Goal: Transaction & Acquisition: Purchase product/service

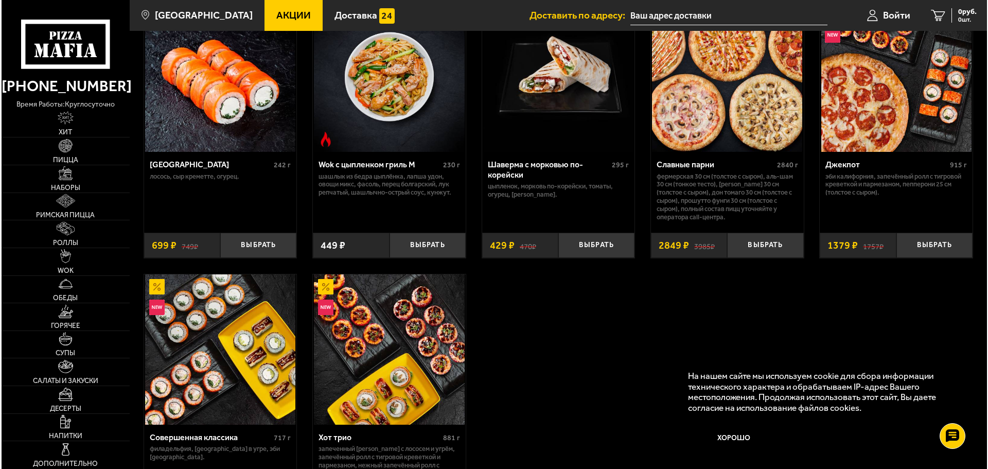
scroll to position [772, 0]
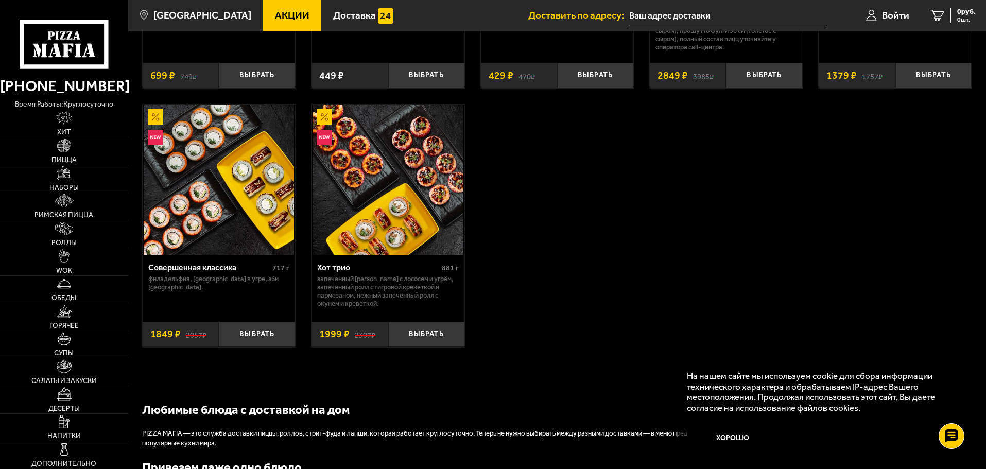
click at [408, 254] on img at bounding box center [387, 179] width 150 height 150
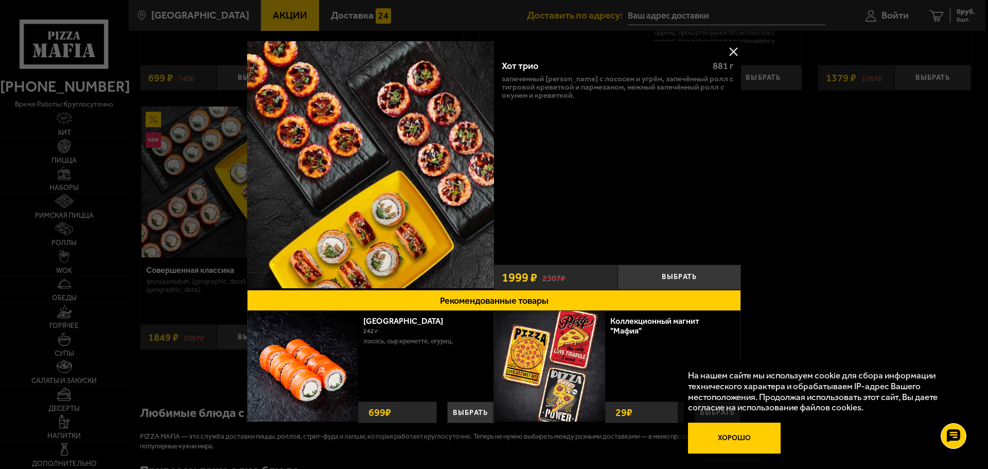
click at [728, 436] on button "Хорошо" at bounding box center [734, 438] width 93 height 31
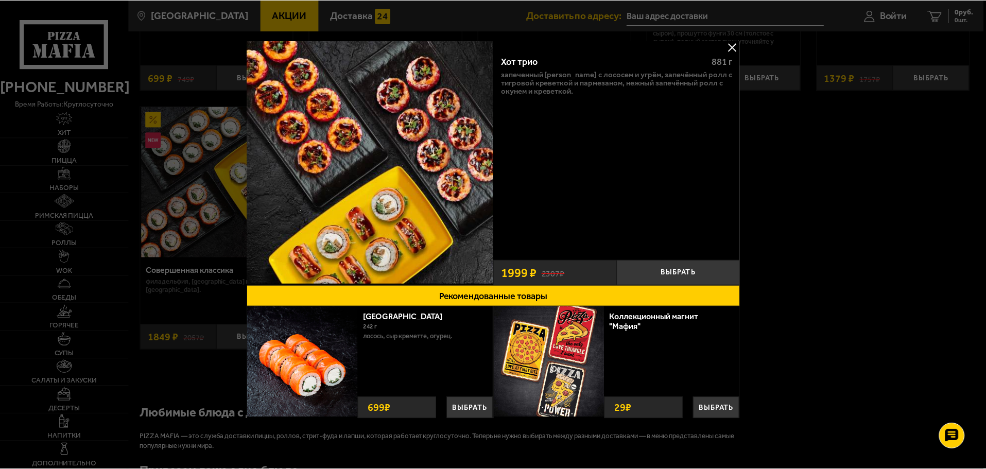
scroll to position [7, 0]
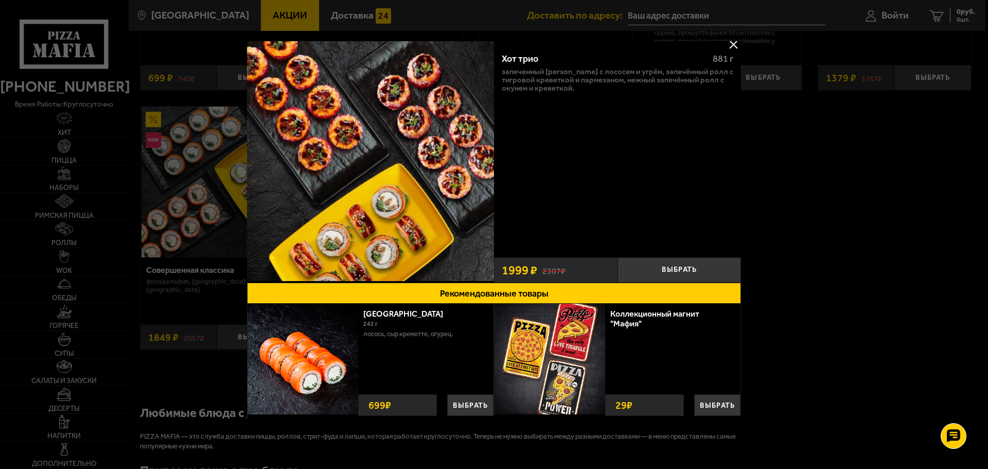
click at [838, 262] on div at bounding box center [494, 234] width 988 height 469
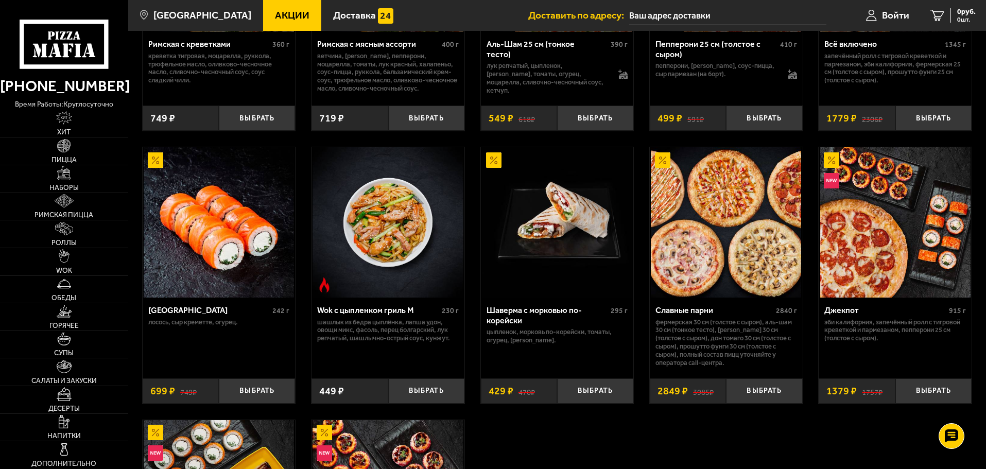
scroll to position [412, 0]
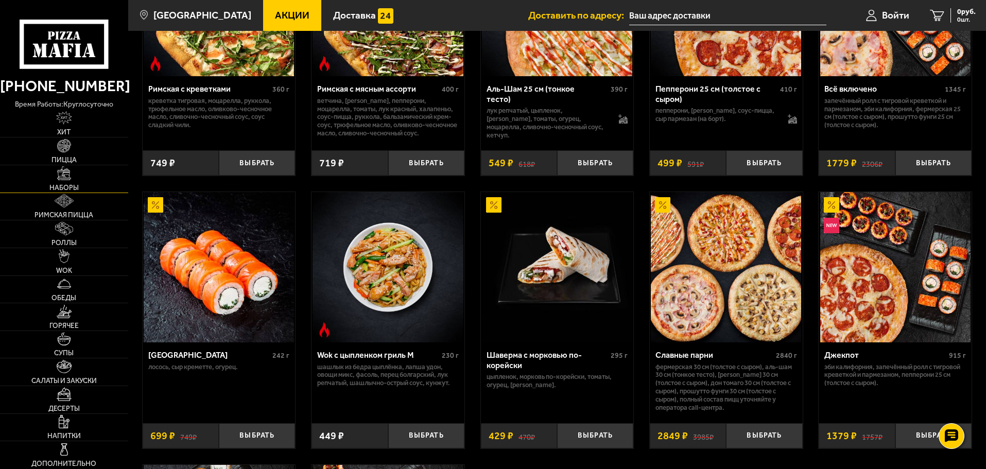
click at [63, 179] on img at bounding box center [63, 172] width 13 height 13
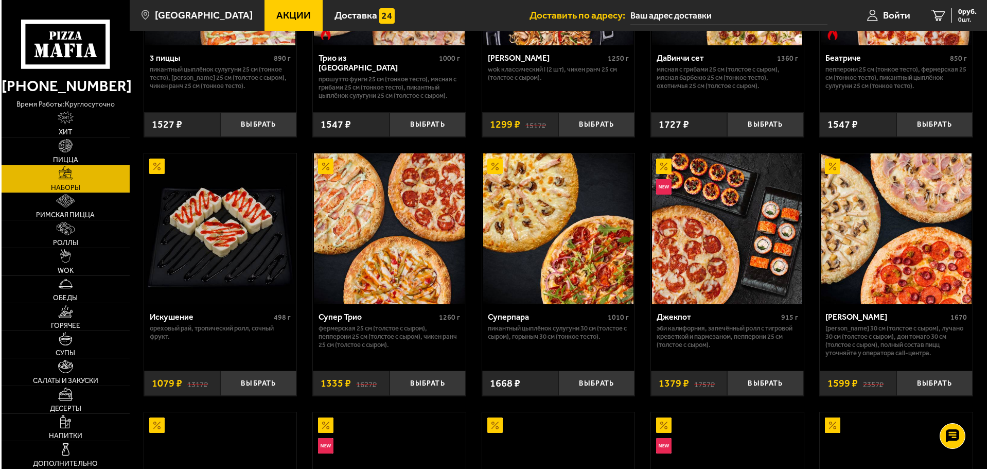
scroll to position [463, 0]
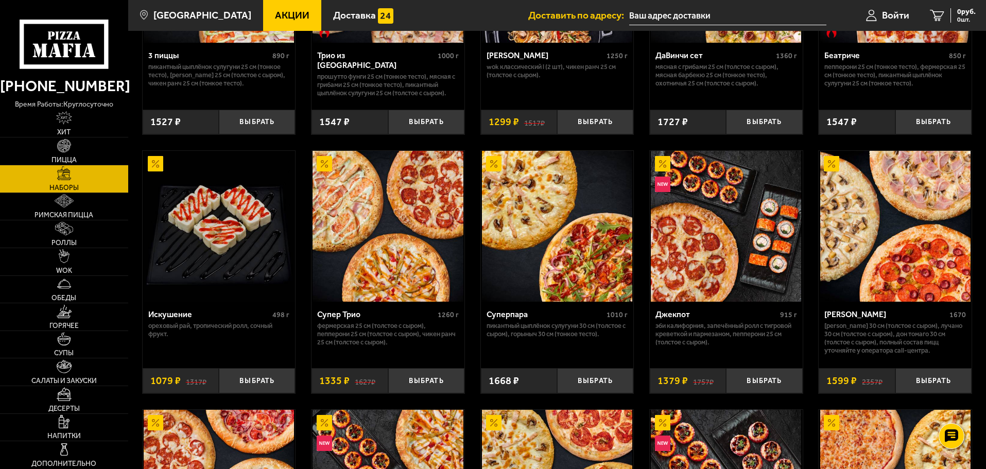
click at [896, 270] on img at bounding box center [895, 226] width 150 height 150
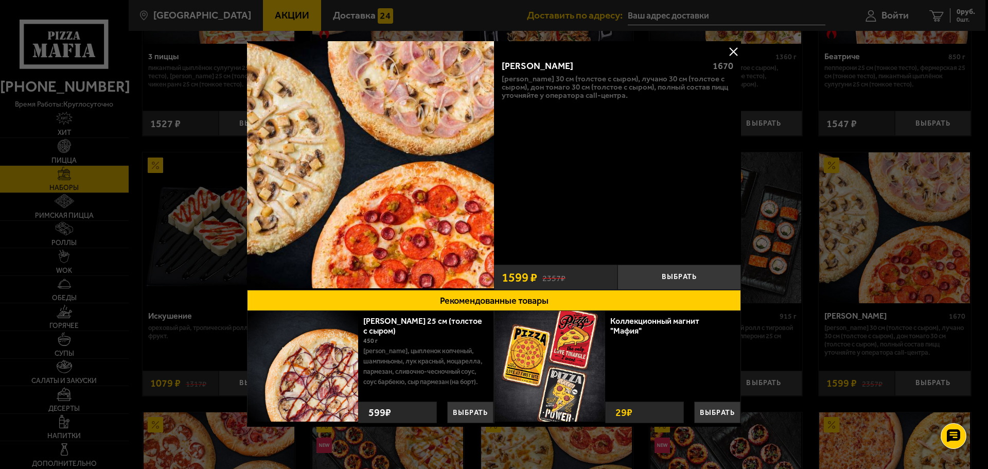
click at [730, 54] on button at bounding box center [733, 51] width 15 height 15
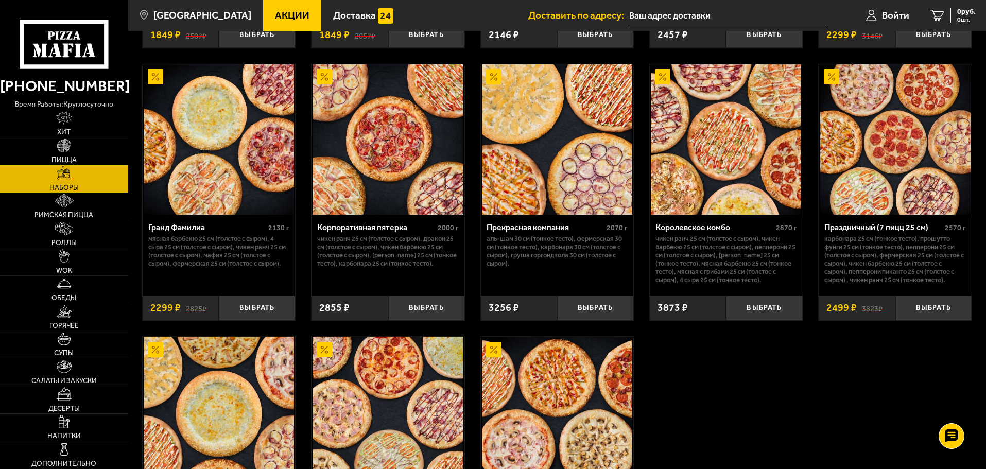
scroll to position [1335, 0]
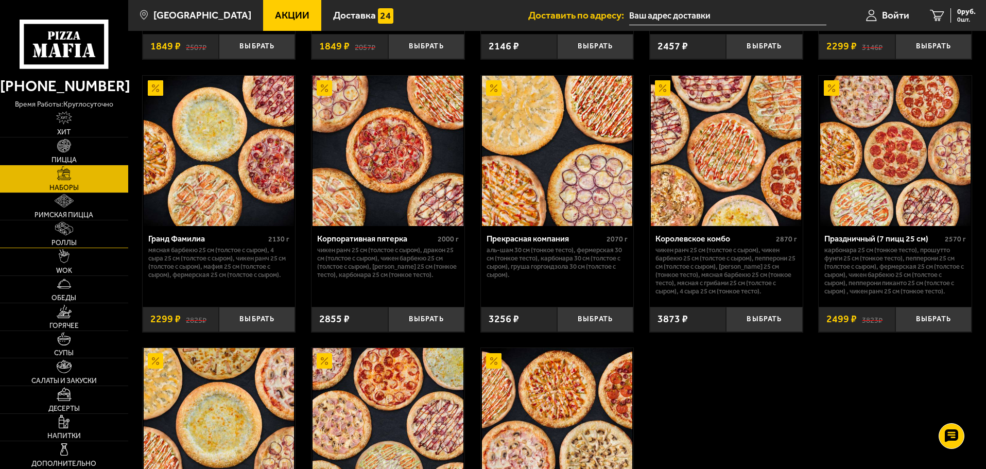
click at [54, 230] on link "Роллы" at bounding box center [64, 233] width 128 height 27
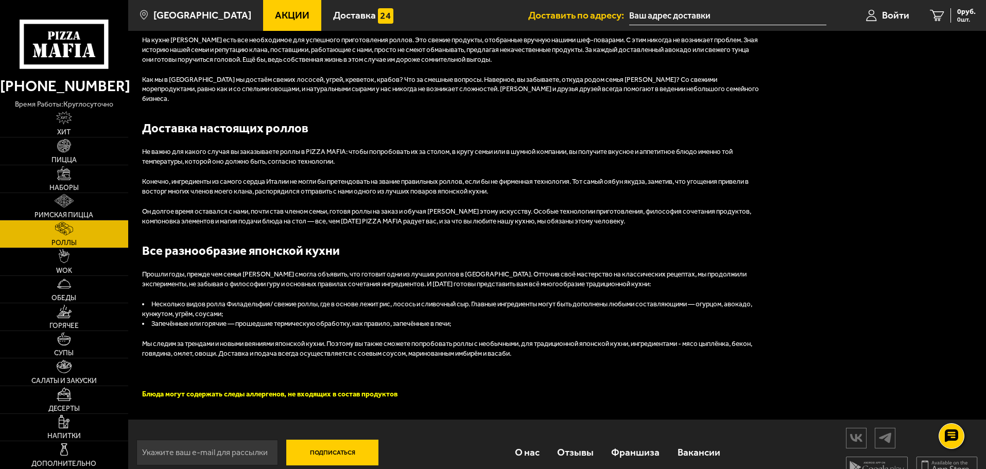
scroll to position [1248, 0]
click at [63, 125] on img at bounding box center [64, 117] width 16 height 13
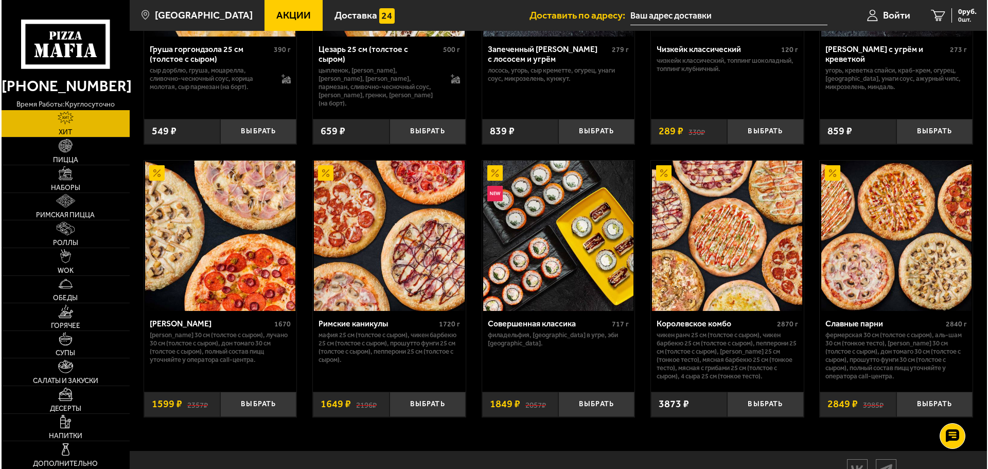
scroll to position [537, 0]
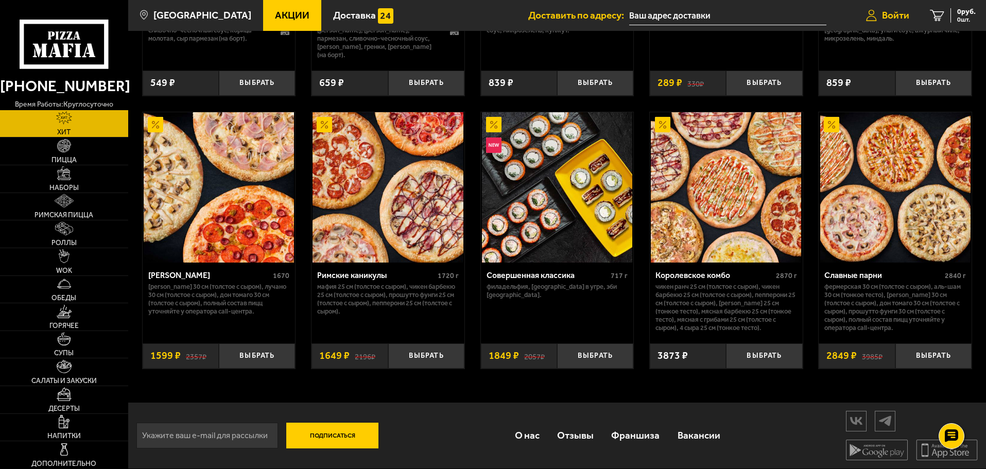
click at [891, 12] on span "Войти" at bounding box center [895, 15] width 27 height 10
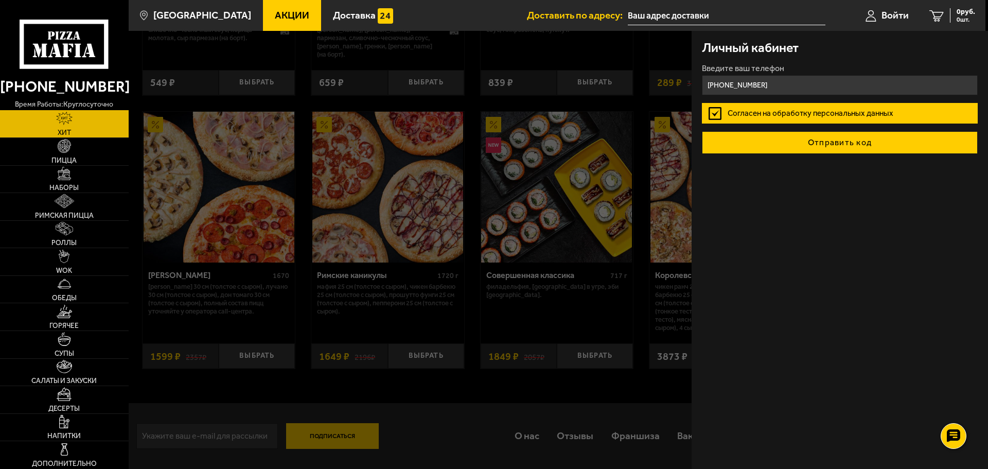
type input "[PHONE_NUMBER]"
click at [804, 146] on button "Отправить код" at bounding box center [840, 142] width 276 height 23
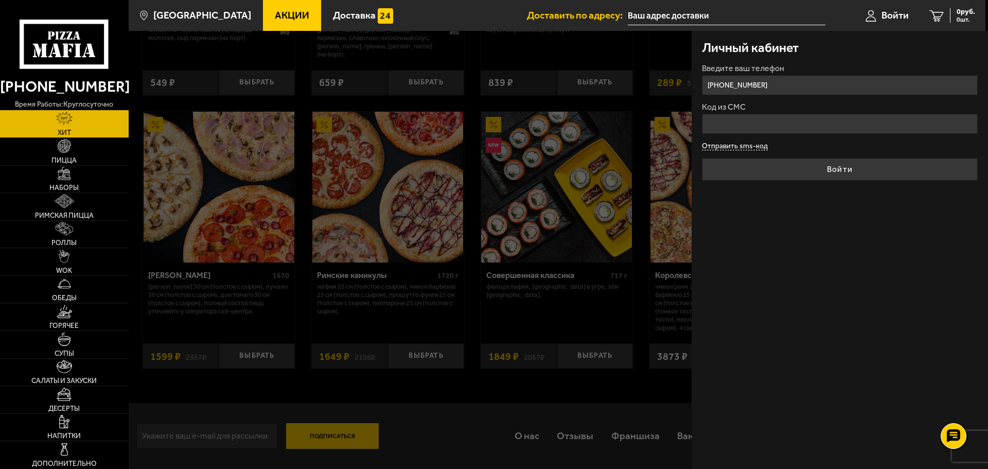
click at [754, 148] on form "Введите ваш телефон [PHONE_NUMBER] Код из СМС Отправить sms-код Войти" at bounding box center [840, 122] width 276 height 116
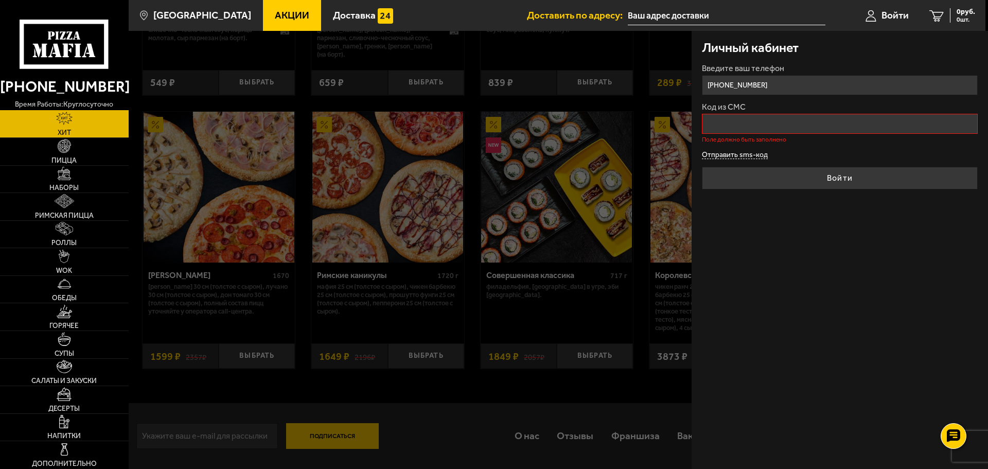
click at [754, 157] on button "Отправить sms-код" at bounding box center [735, 155] width 66 height 8
click at [754, 158] on p "Запросить повторно через 120 сек." at bounding box center [840, 161] width 276 height 7
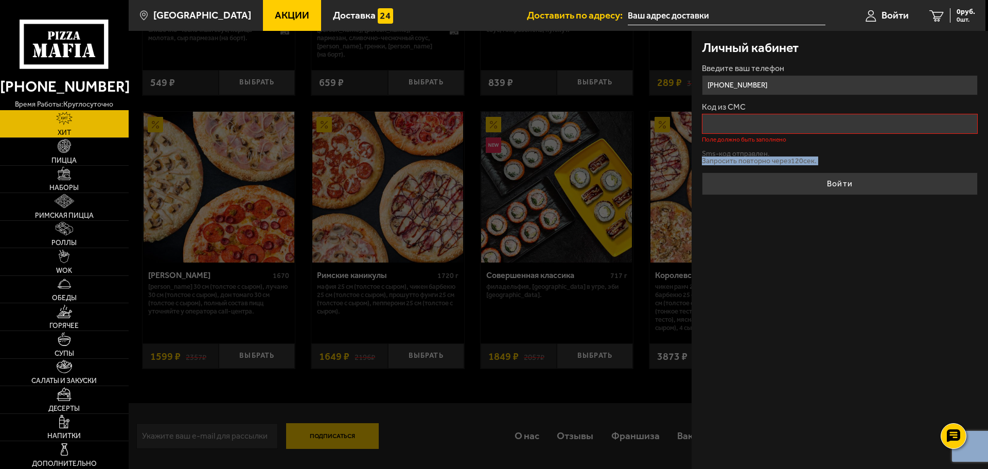
click at [754, 158] on p "Запросить повторно через 120 сек." at bounding box center [840, 161] width 276 height 7
click at [780, 159] on p "Запросить повторно через 120 сек." at bounding box center [840, 161] width 276 height 7
click at [831, 158] on p "Запросить повторно через 118 сек." at bounding box center [840, 161] width 276 height 7
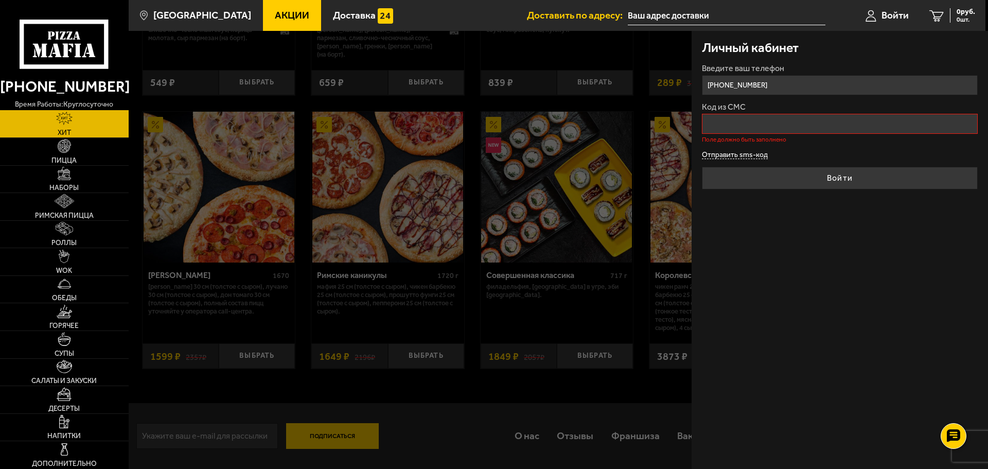
click at [743, 157] on button "Отправить sms-код" at bounding box center [735, 155] width 66 height 8
drag, startPoint x: 718, startPoint y: 81, endPoint x: 852, endPoint y: 101, distance: 135.9
click at [852, 101] on form "Введите ваш телефон [PHONE_NUMBER] Код из СМС Поле должно быть заполнено Sms-ко…" at bounding box center [840, 129] width 276 height 131
click at [770, 227] on div "Личный кабинет Введите ваш телефон [PHONE_NUMBER] Код из СМС Поле должно быть з…" at bounding box center [840, 250] width 297 height 438
drag, startPoint x: 779, startPoint y: 88, endPoint x: 674, endPoint y: 84, distance: 104.6
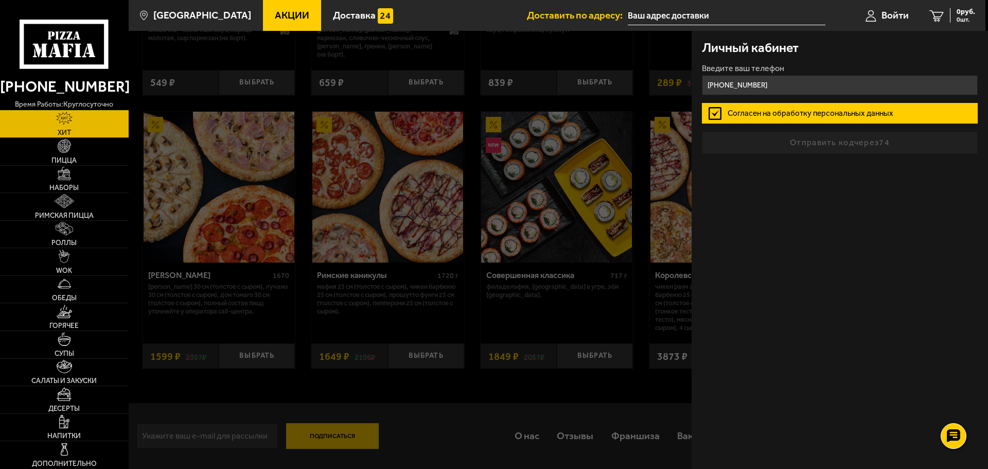
type input "[PHONE_NUMBER]"
click at [714, 113] on label "Согласен на обработку персональных данных" at bounding box center [840, 113] width 276 height 21
click at [0, 0] on input "Согласен на обработку персональных данных" at bounding box center [0, 0] width 0 height 0
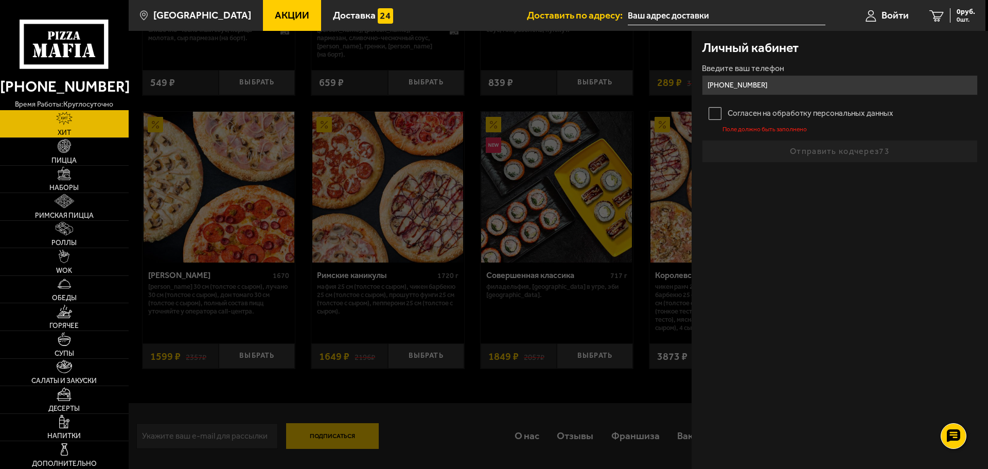
click at [716, 115] on label "Согласен на обработку персональных данных" at bounding box center [840, 113] width 276 height 21
click at [0, 0] on input "Согласен на обработку персональных данных" at bounding box center [0, 0] width 0 height 0
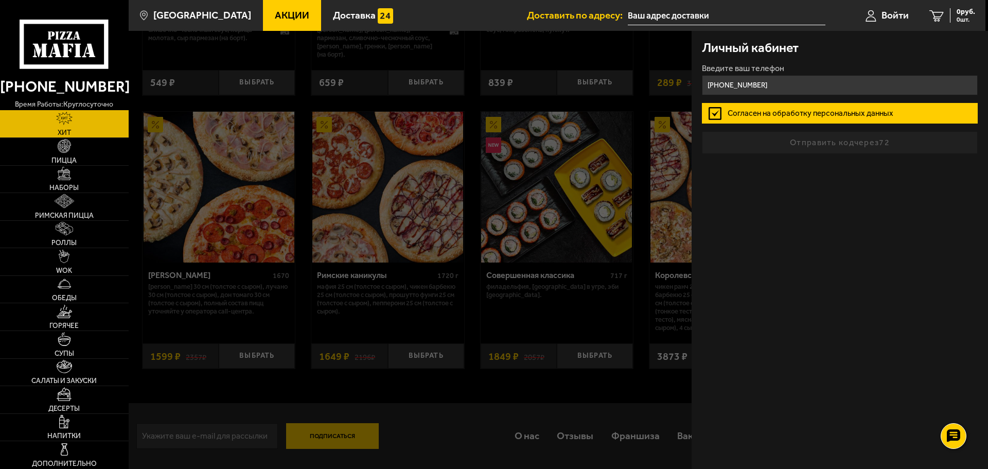
drag, startPoint x: 811, startPoint y: 145, endPoint x: 847, endPoint y: 147, distance: 36.1
click at [847, 147] on form "Введите ваш телефон [PHONE_NUMBER] Согласен на обработку персональных данных От…" at bounding box center [840, 109] width 276 height 90
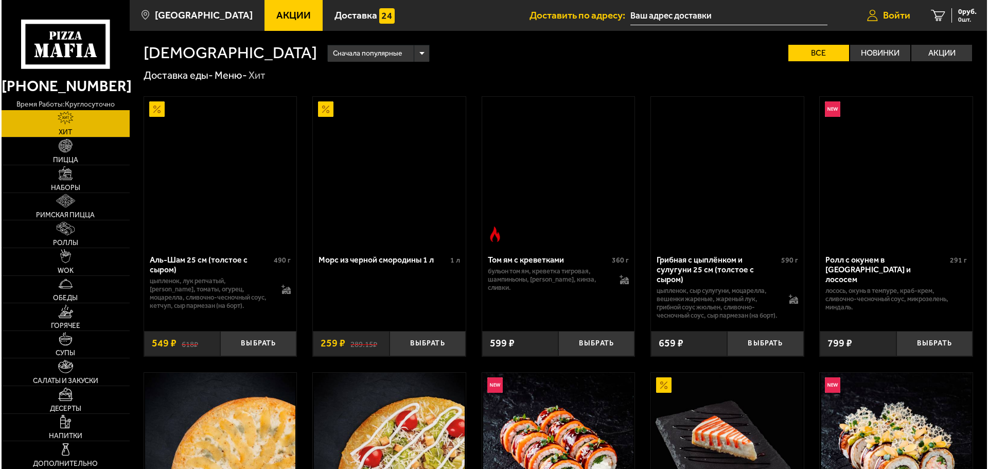
scroll to position [537, 0]
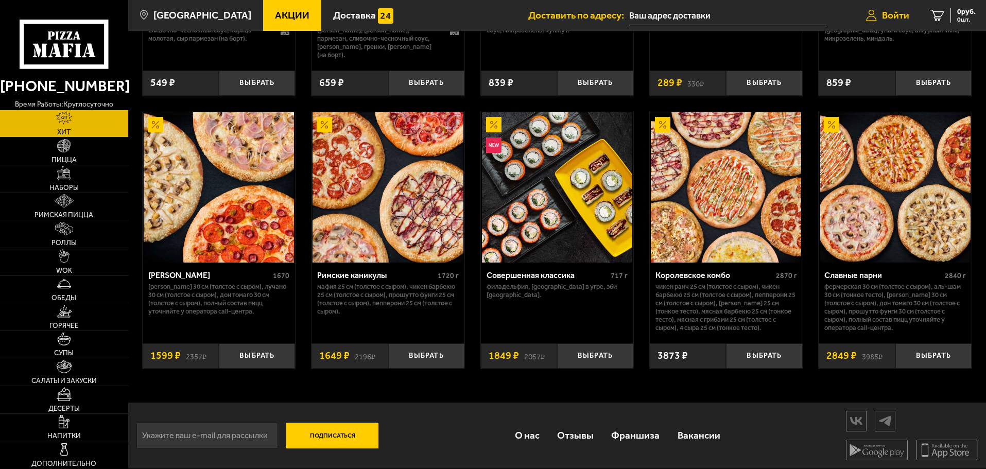
click at [892, 14] on span "Войти" at bounding box center [895, 15] width 27 height 10
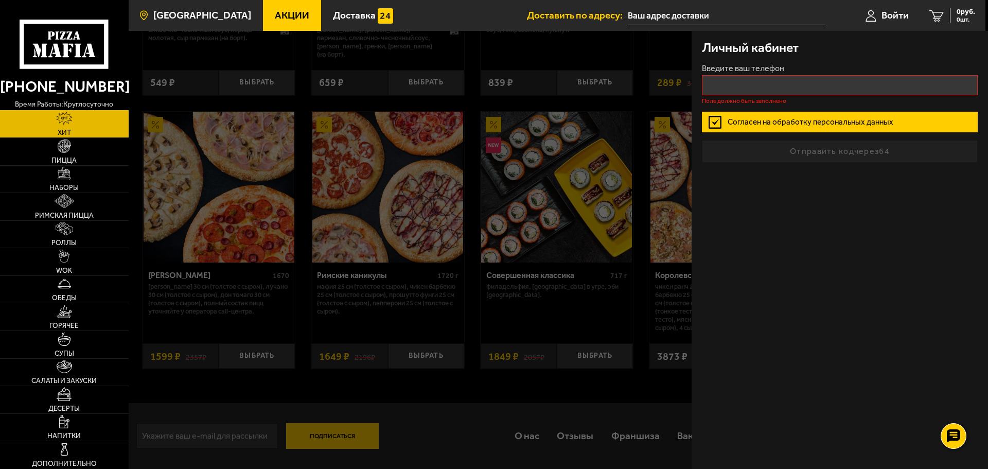
type input "+7 ( ) - -"
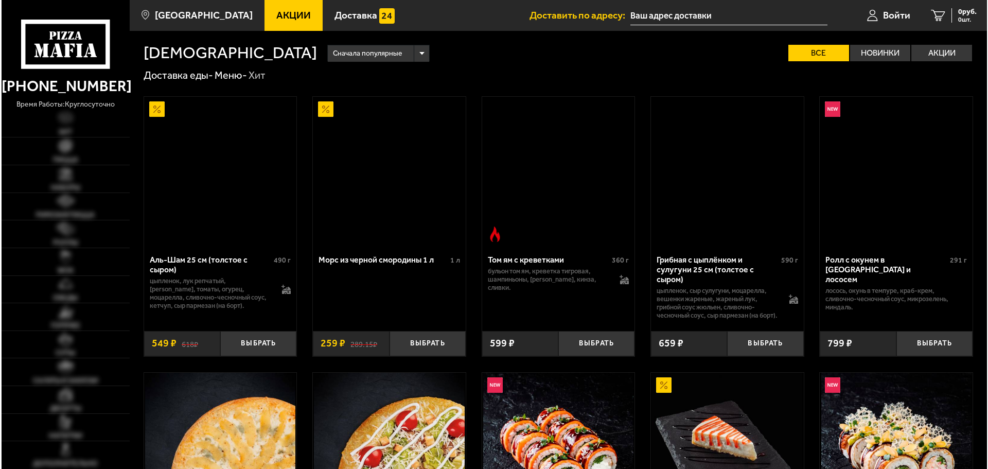
scroll to position [537, 0]
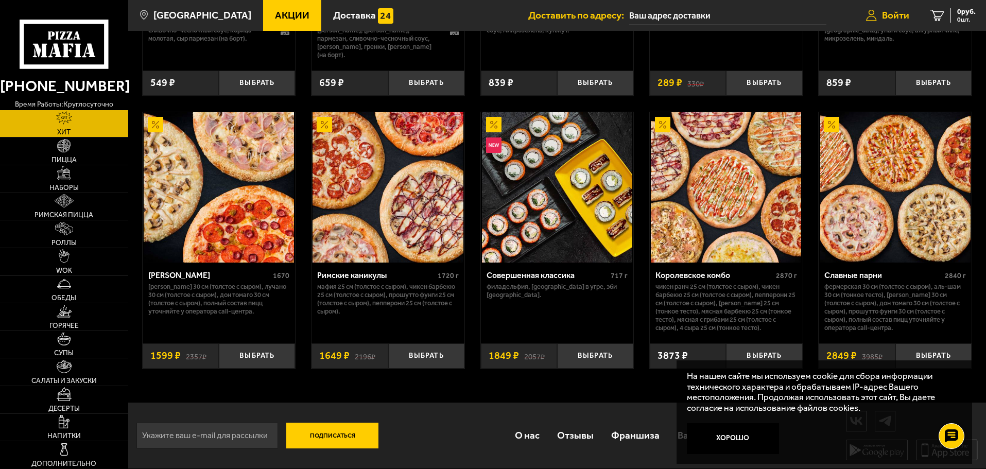
click at [896, 20] on span "Войти" at bounding box center [895, 15] width 27 height 10
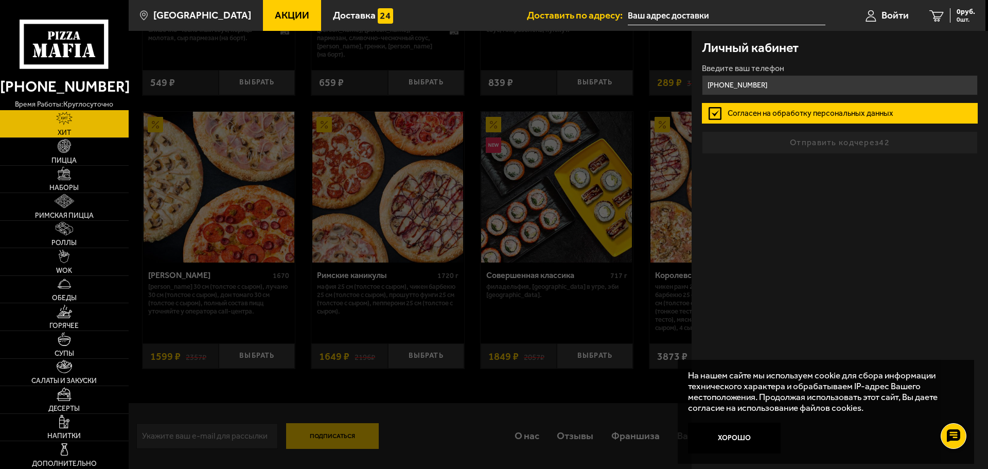
drag, startPoint x: 749, startPoint y: 83, endPoint x: 756, endPoint y: 85, distance: 7.0
click at [756, 85] on input "[PHONE_NUMBER]" at bounding box center [840, 85] width 276 height 20
click at [756, 85] on input "+7 (905) 234-35-78" at bounding box center [840, 85] width 276 height 20
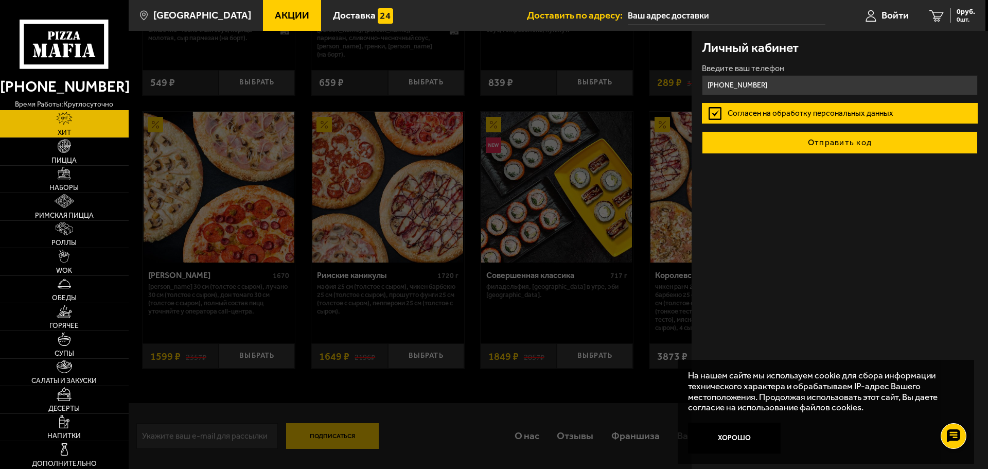
type input "+7 (905) 234-35-78"
click at [819, 145] on button "Отправить код" at bounding box center [840, 142] width 276 height 23
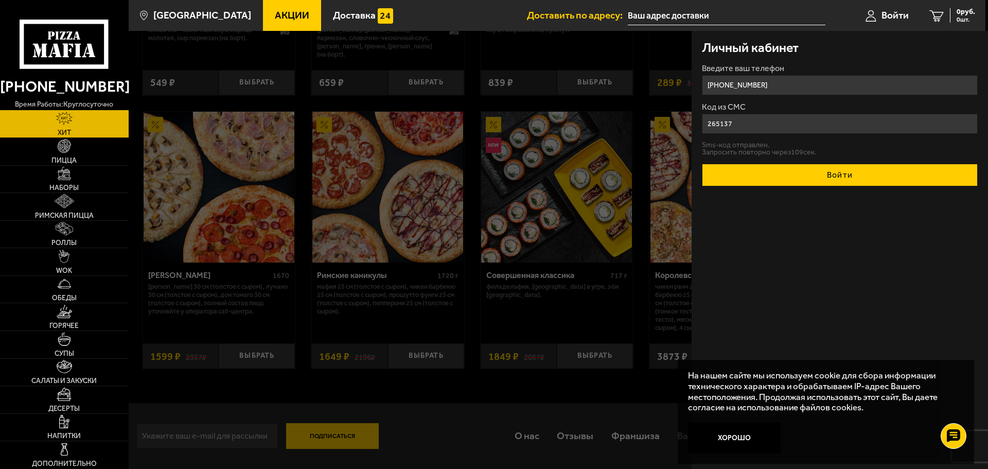
type input "265137"
click at [797, 177] on button "Войти" at bounding box center [840, 175] width 276 height 23
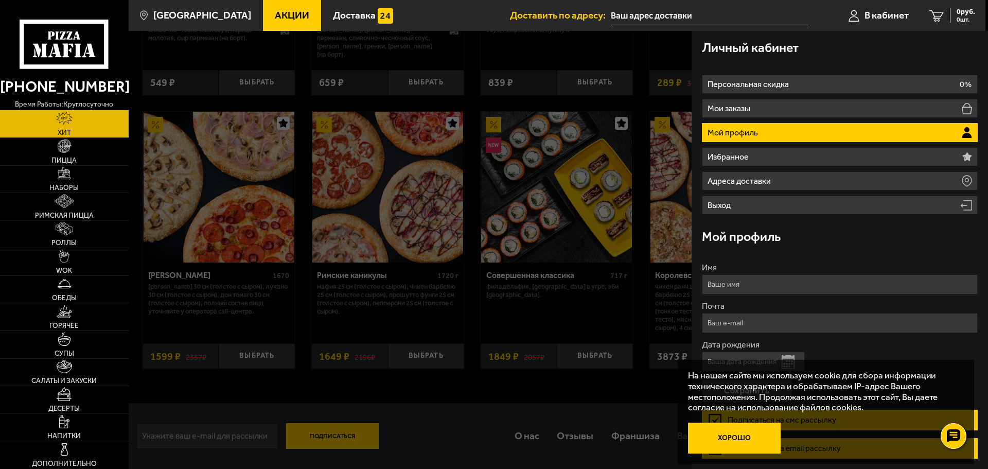
click at [721, 446] on button "Хорошо" at bounding box center [734, 438] width 93 height 31
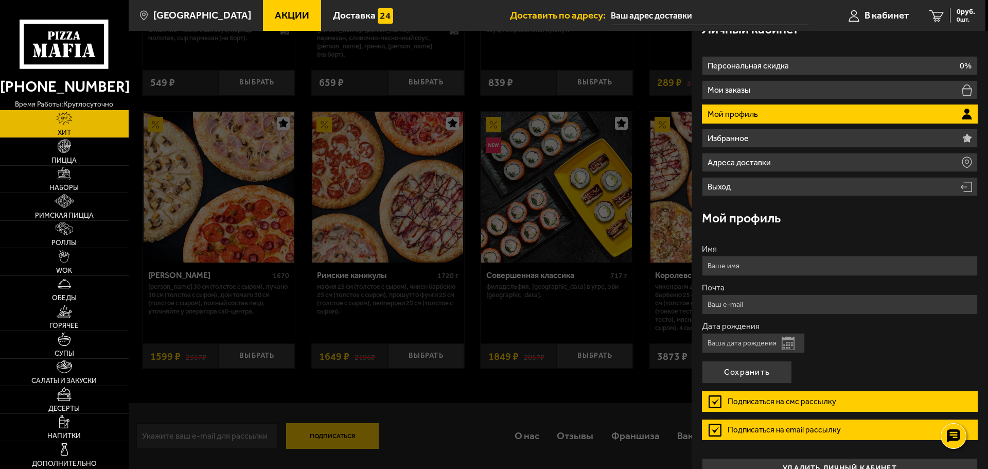
scroll to position [39, 0]
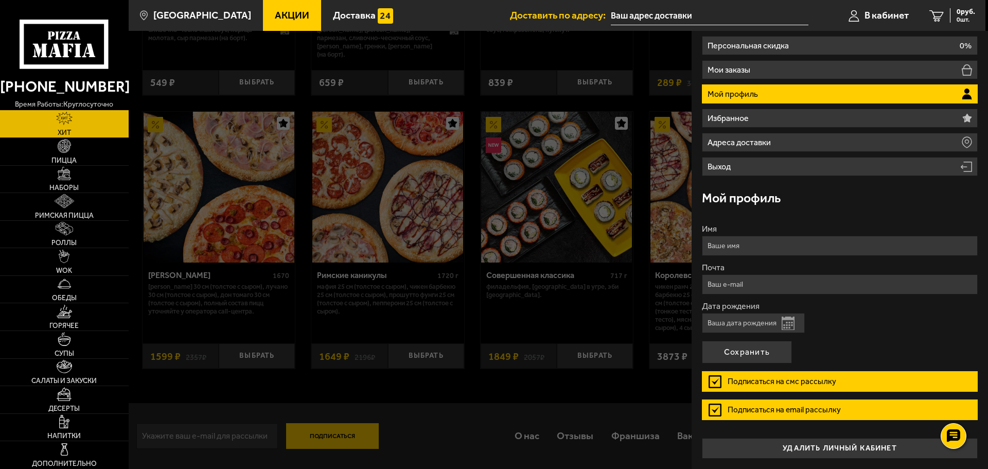
click at [763, 250] on input "Имя" at bounding box center [840, 246] width 276 height 20
type input "Егор"
click at [765, 353] on button "Сохранить" at bounding box center [747, 352] width 90 height 23
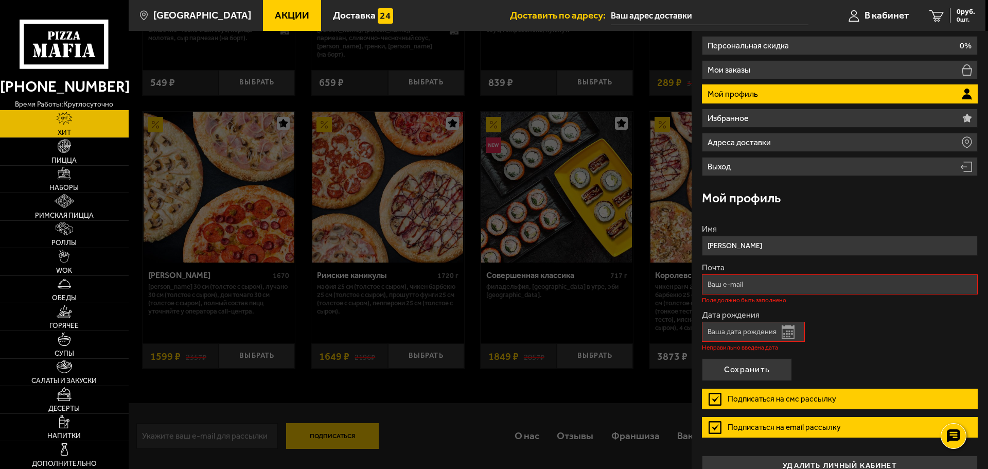
click at [717, 404] on label "Подписаться на смс рассылку" at bounding box center [840, 399] width 276 height 21
click at [0, 0] on input "Подписаться на смс рассылку" at bounding box center [0, 0] width 0 height 0
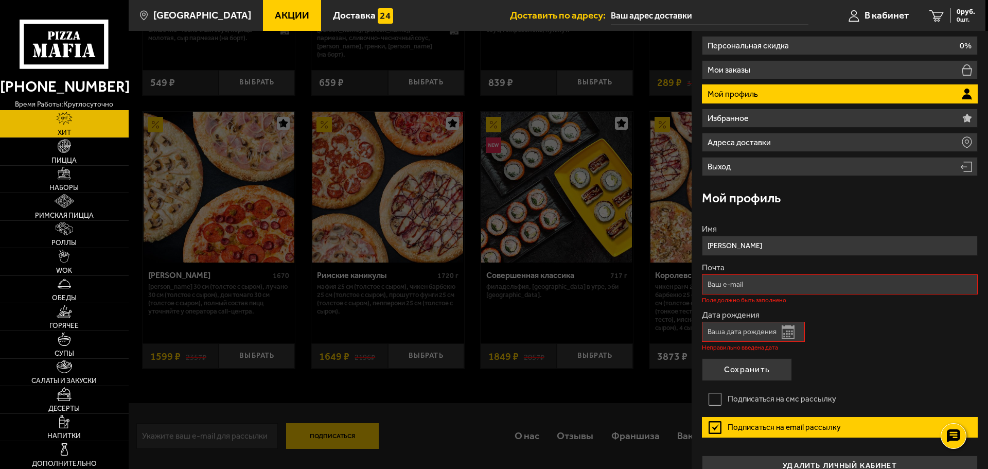
click at [715, 425] on label "Подписаться на email рассылку" at bounding box center [840, 427] width 276 height 21
click at [0, 0] on input "Подписаться на email рассылку" at bounding box center [0, 0] width 0 height 0
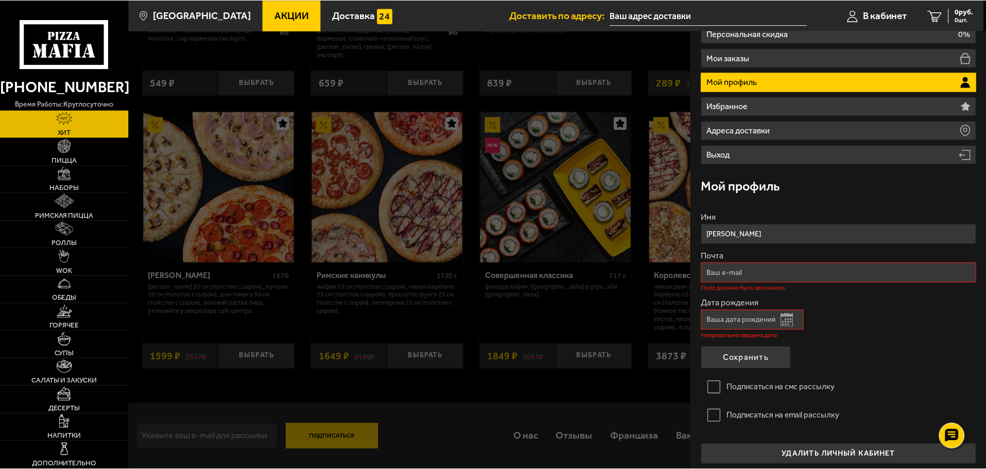
scroll to position [56, 0]
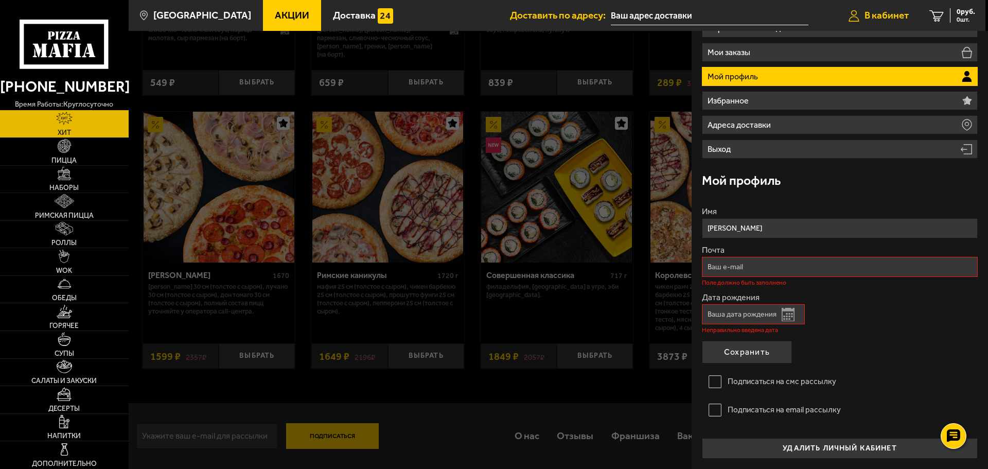
click at [882, 12] on span "В кабинет" at bounding box center [887, 15] width 44 height 10
click at [494, 373] on div at bounding box center [623, 265] width 988 height 469
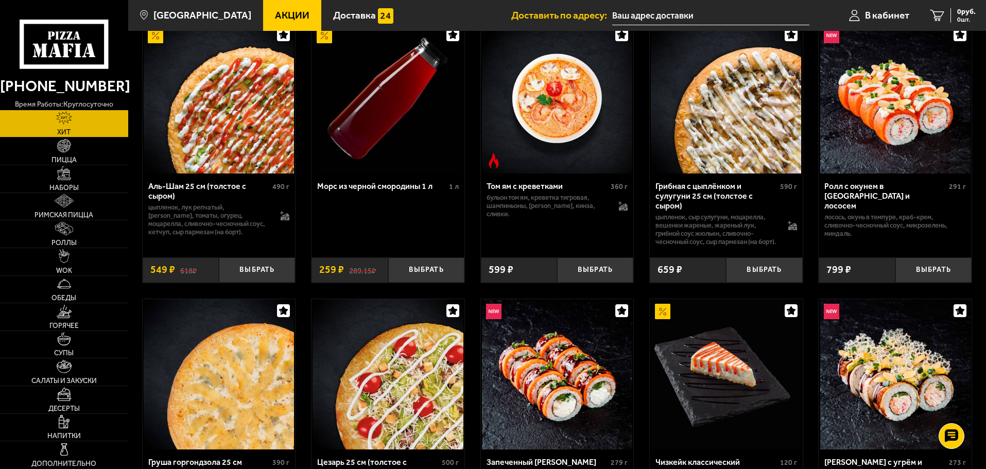
scroll to position [0, 0]
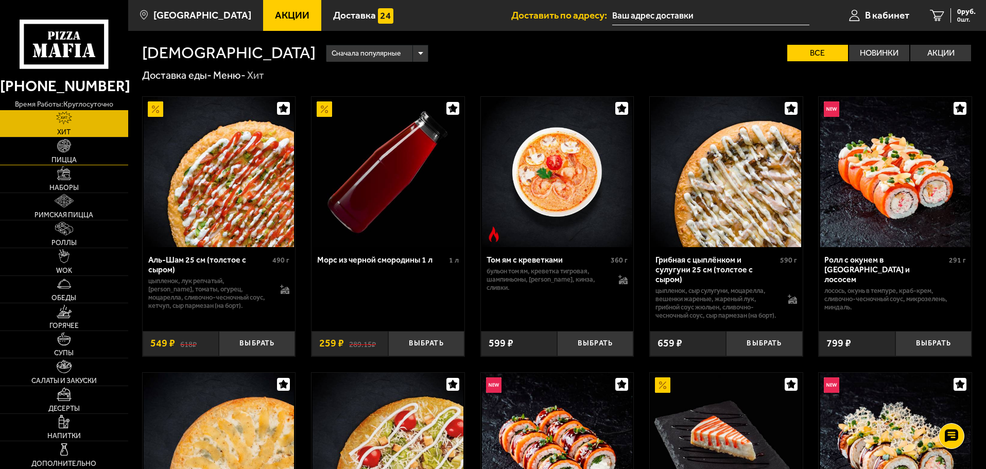
click at [59, 148] on img at bounding box center [63, 145] width 13 height 13
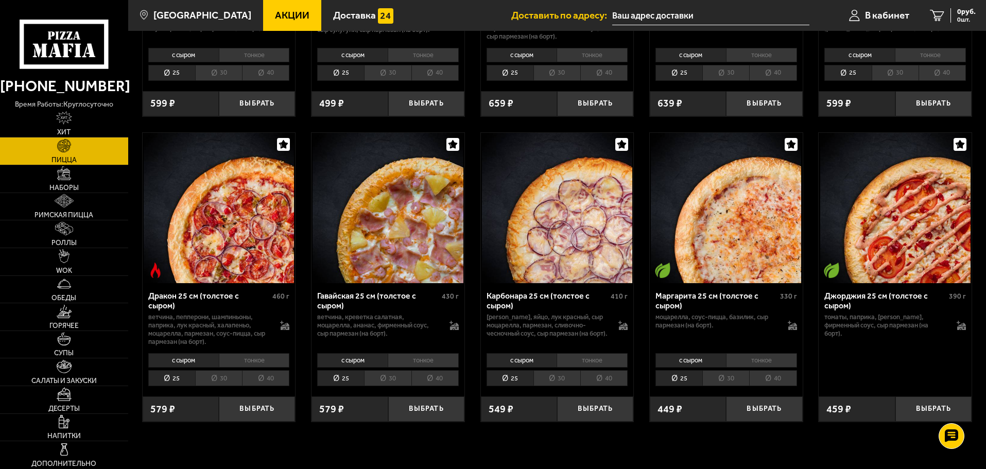
scroll to position [1853, 0]
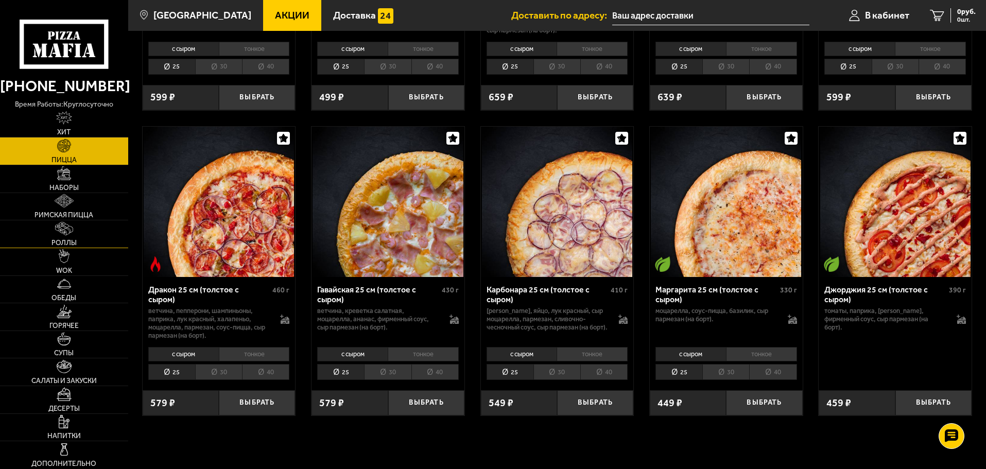
click at [66, 232] on img at bounding box center [64, 228] width 18 height 13
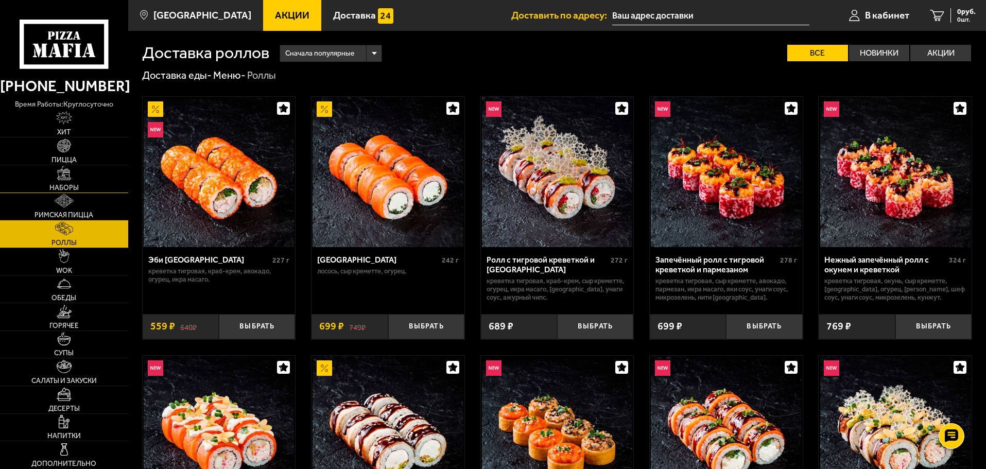
click at [62, 179] on img at bounding box center [63, 172] width 13 height 13
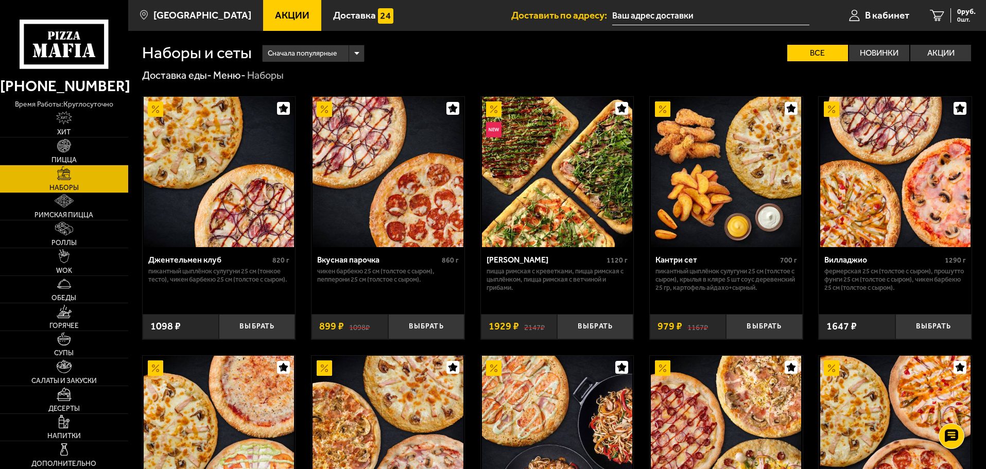
click at [357, 53] on div "Сначала популярные" at bounding box center [313, 53] width 101 height 16
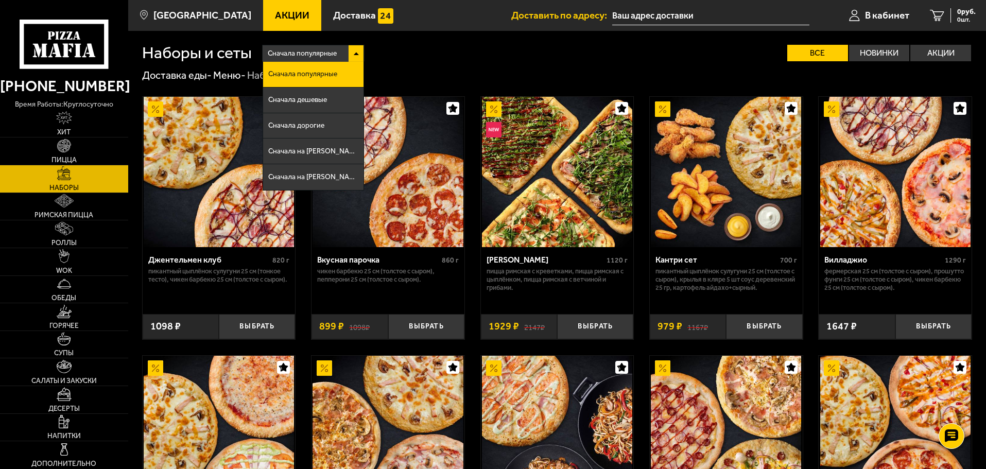
click at [357, 53] on div "Сначала популярные" at bounding box center [313, 53] width 101 height 16
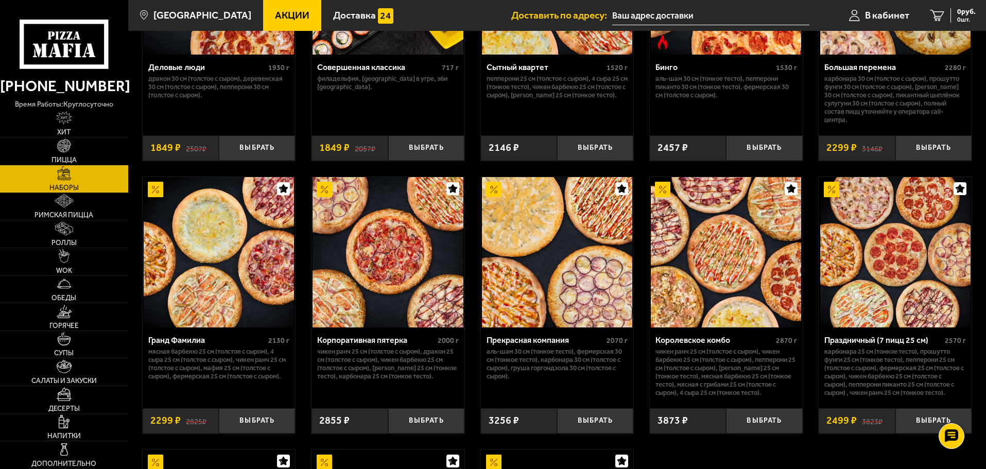
scroll to position [1287, 0]
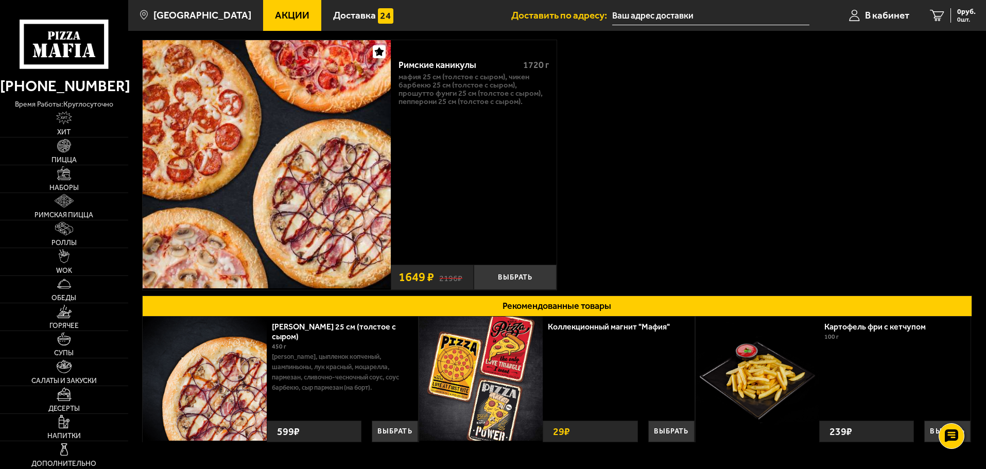
scroll to position [7, 0]
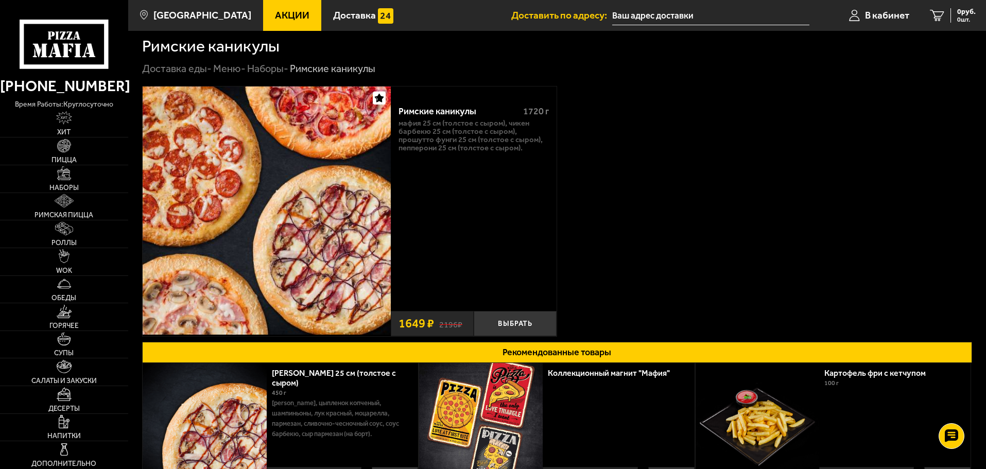
click at [334, 254] on img at bounding box center [267, 210] width 248 height 248
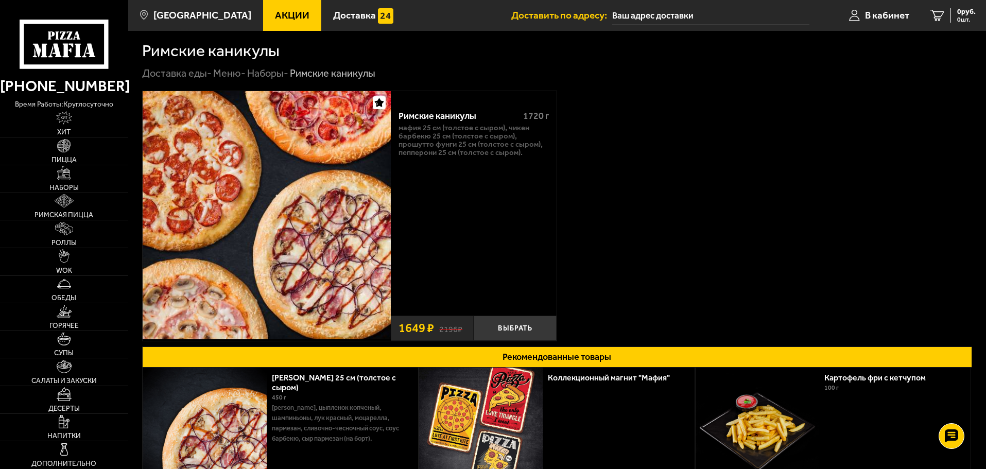
scroll to position [0, 0]
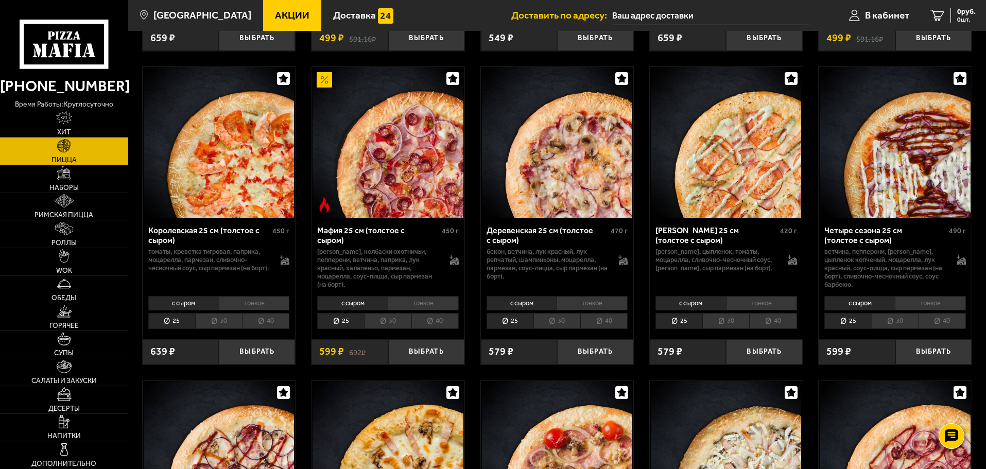
scroll to position [1600, 0]
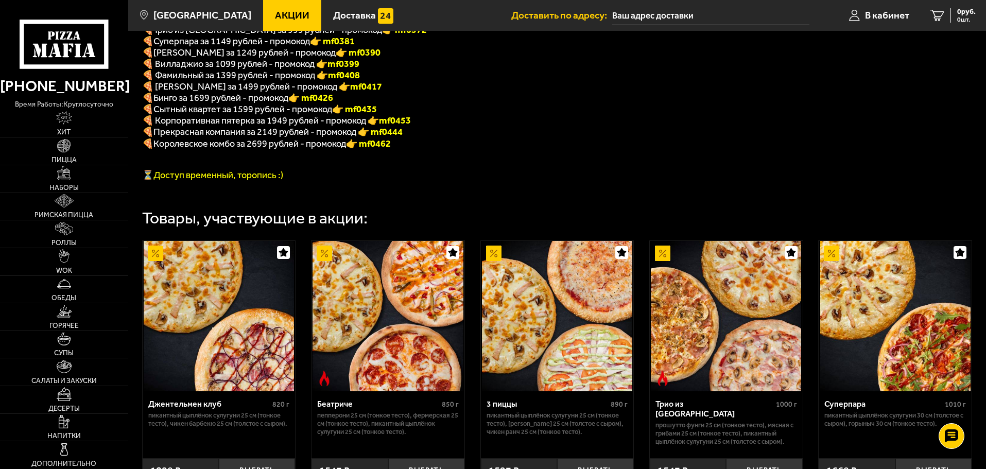
scroll to position [154, 0]
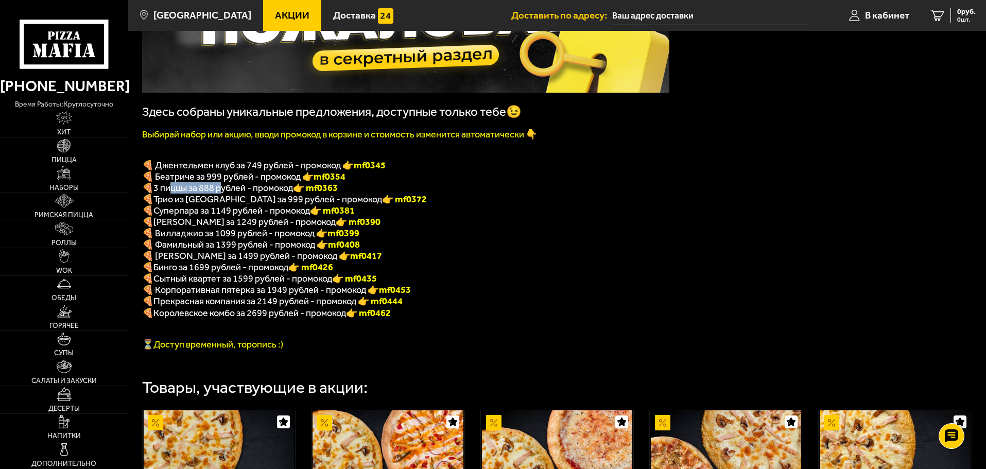
drag, startPoint x: 172, startPoint y: 193, endPoint x: 224, endPoint y: 193, distance: 52.5
click at [224, 193] on span "3 пиццы за 888 рублей - промокод" at bounding box center [222, 187] width 139 height 11
click at [225, 193] on span "3 пиццы за 888 рублей - промокод" at bounding box center [222, 187] width 139 height 11
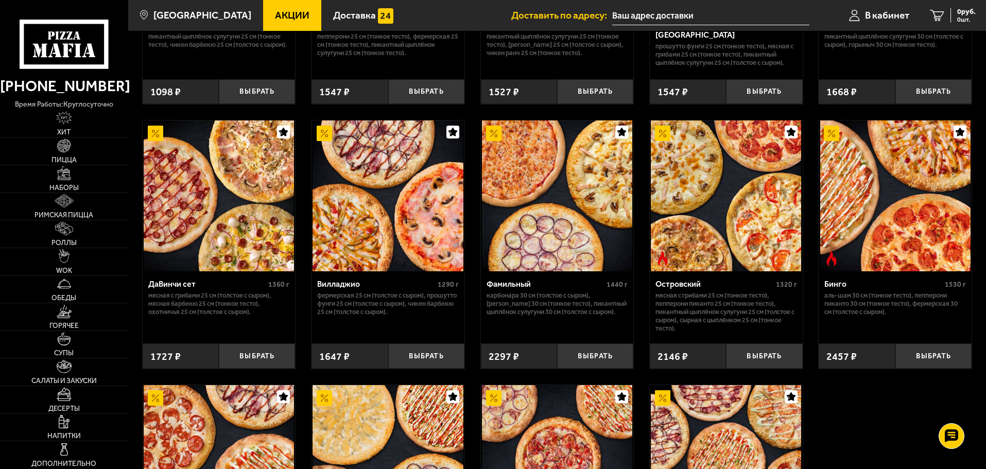
scroll to position [721, 0]
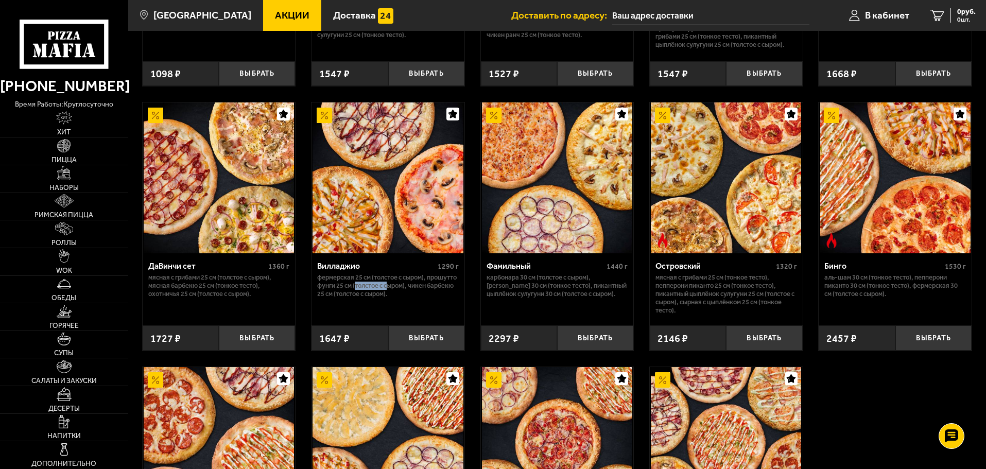
drag, startPoint x: 388, startPoint y: 295, endPoint x: 420, endPoint y: 301, distance: 32.4
click at [420, 298] on p "Фермерская 25 см (толстое с сыром), Прошутто Фунги 25 см (толстое с сыром), Чик…" at bounding box center [388, 285] width 142 height 25
click at [409, 310] on div "Вилладжио 1290 г Фермерская 25 см (толстое с сыром), Прошутто Фунги 25 см (толс…" at bounding box center [387, 285] width 153 height 65
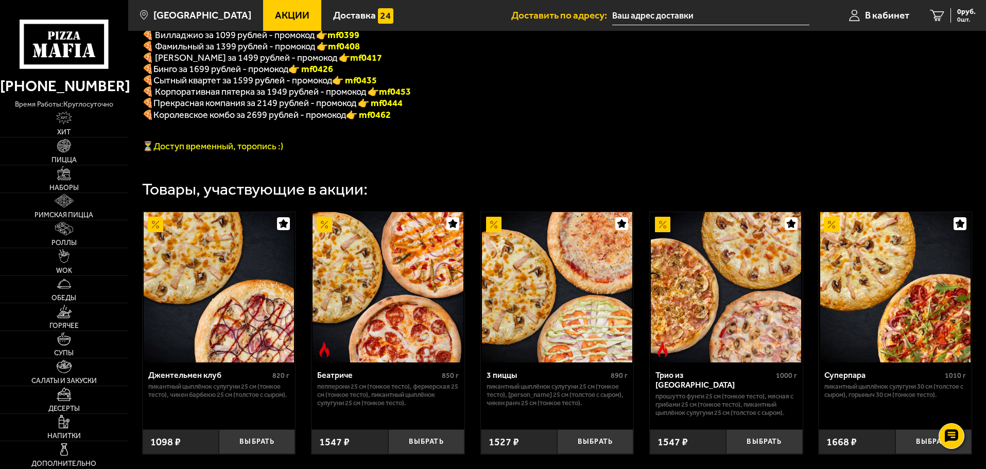
scroll to position [257, 0]
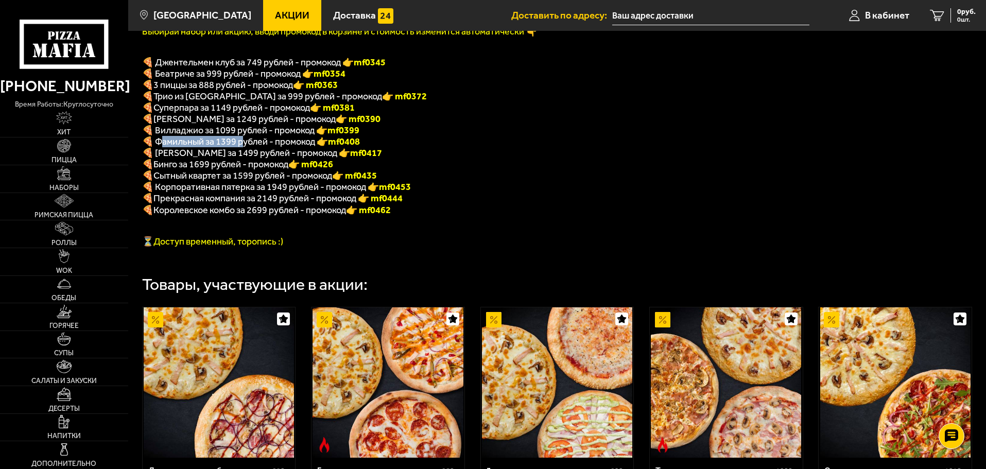
drag, startPoint x: 166, startPoint y: 145, endPoint x: 242, endPoint y: 145, distance: 76.7
click at [242, 145] on span "🍕 Фамильный за 1399 рублей - промокод 👉 mf0408" at bounding box center [251, 141] width 218 height 11
click at [222, 147] on span "🍕 Фамильный за 1399 рублей - промокод 👉 mf0408" at bounding box center [251, 141] width 218 height 11
drag, startPoint x: 219, startPoint y: 147, endPoint x: 237, endPoint y: 150, distance: 18.3
click at [237, 147] on span "🍕 Фамильный за 1399 рублей - промокод 👉 mf0408" at bounding box center [251, 141] width 218 height 11
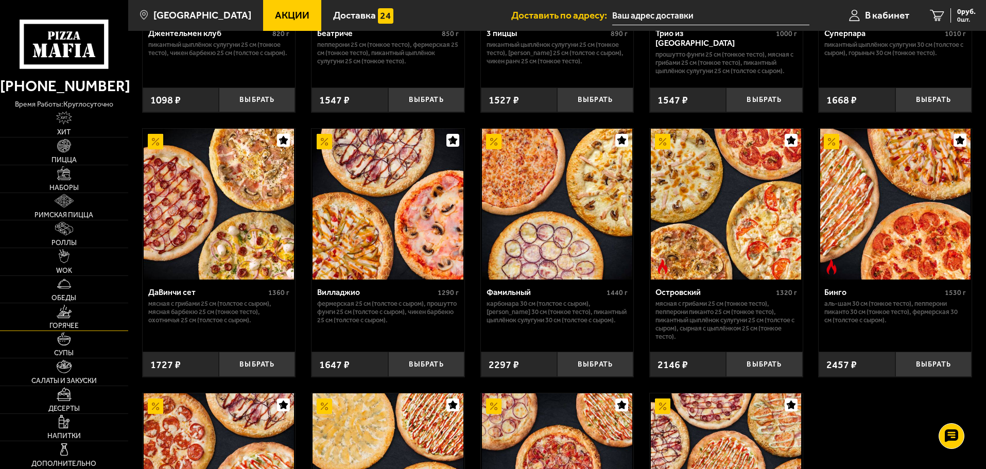
scroll to position [721, 0]
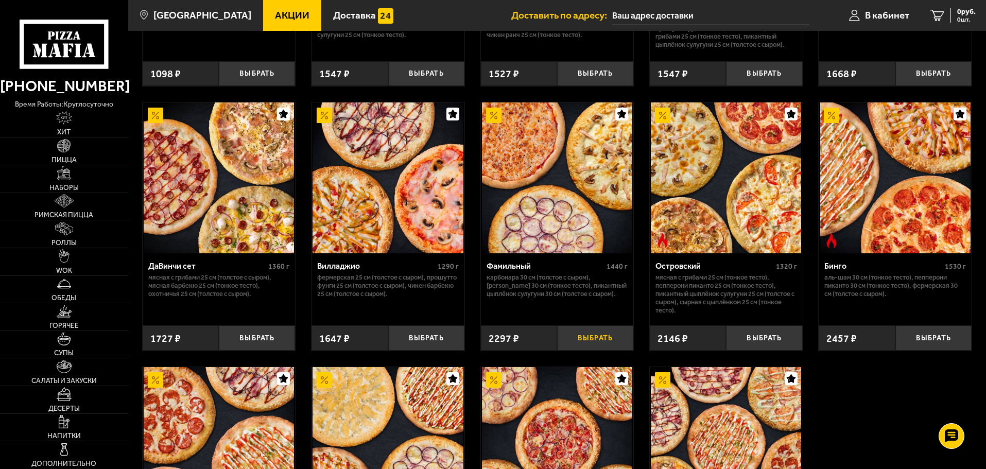
click at [598, 350] on button "Выбрать" at bounding box center [595, 337] width 76 height 25
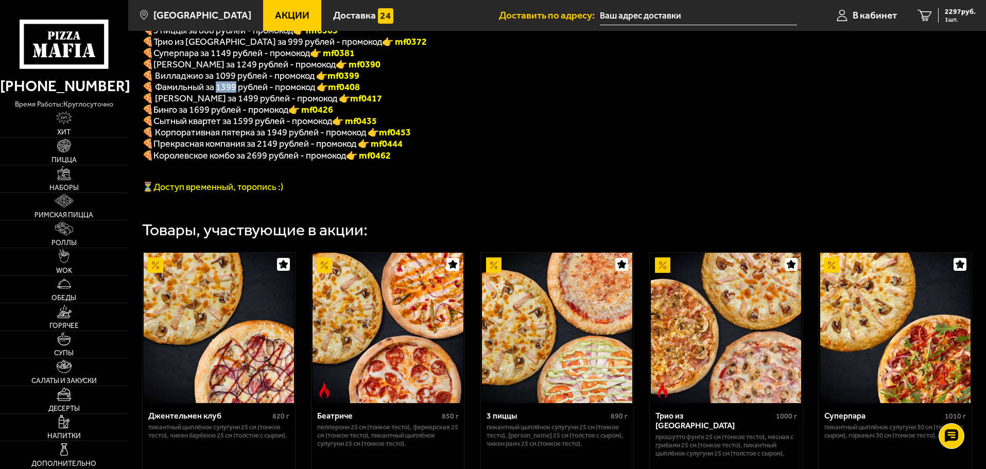
scroll to position [586, 0]
